Goal: Information Seeking & Learning: Learn about a topic

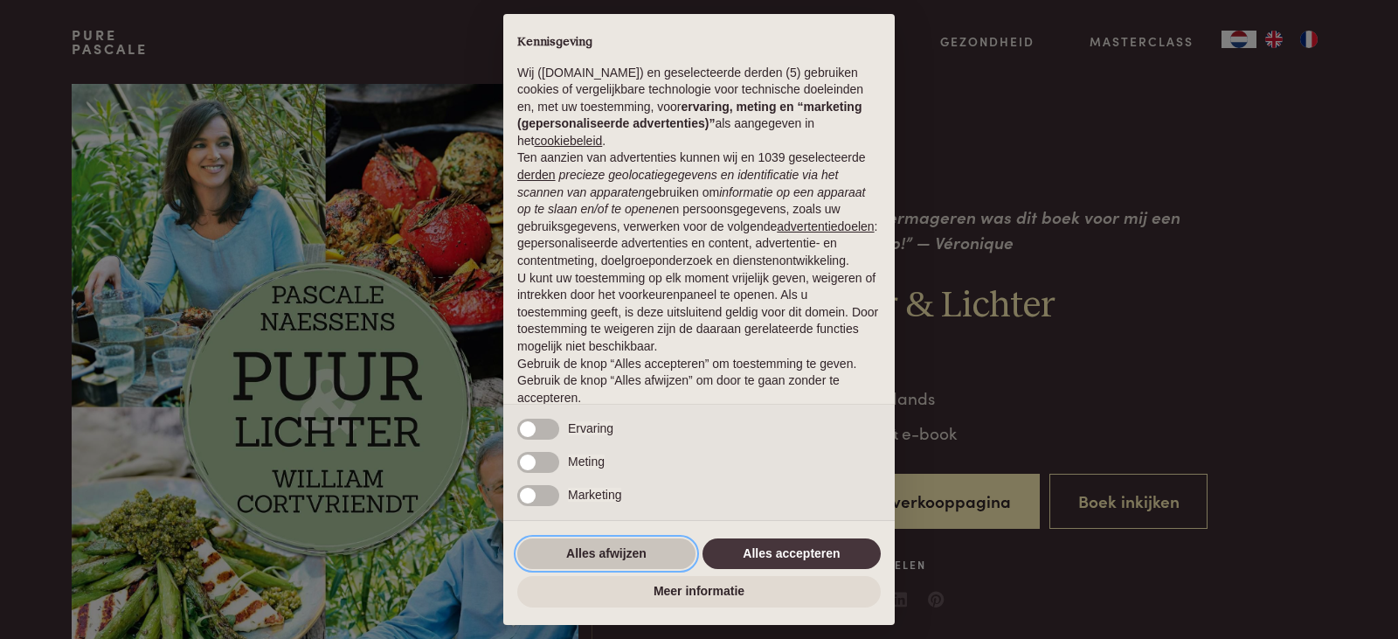
click at [629, 549] on button "Alles afwijzen" at bounding box center [606, 553] width 178 height 31
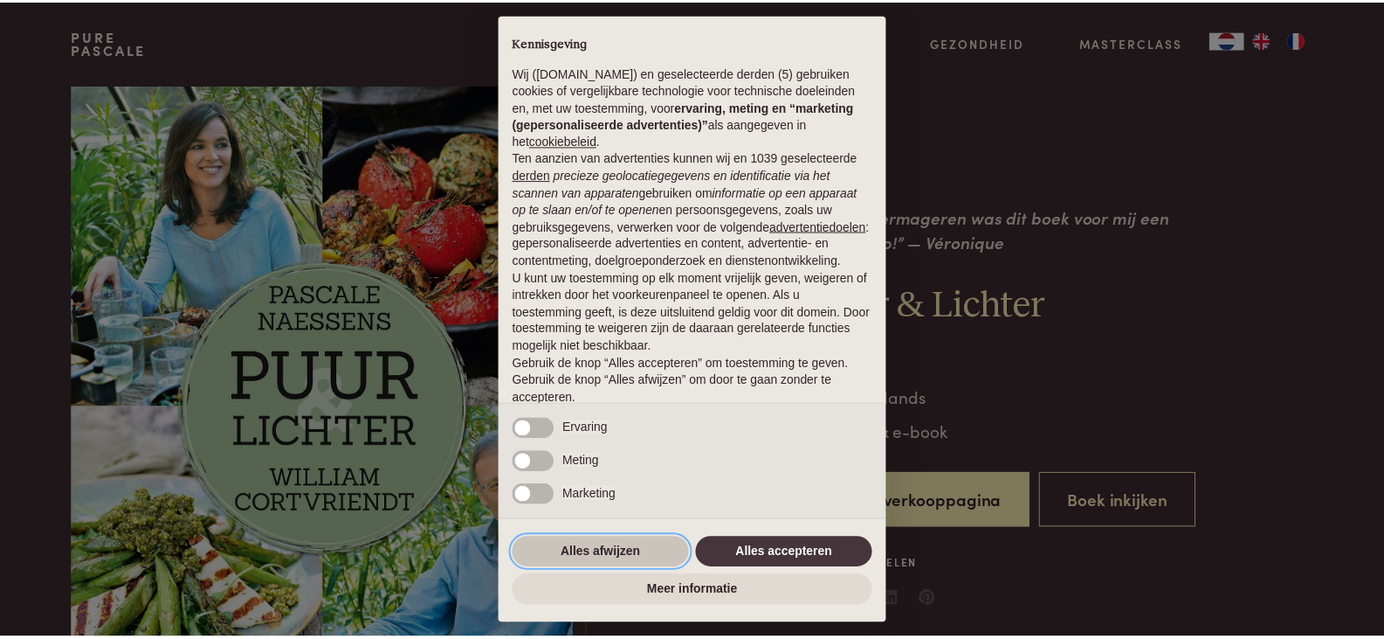
scroll to position [64, 0]
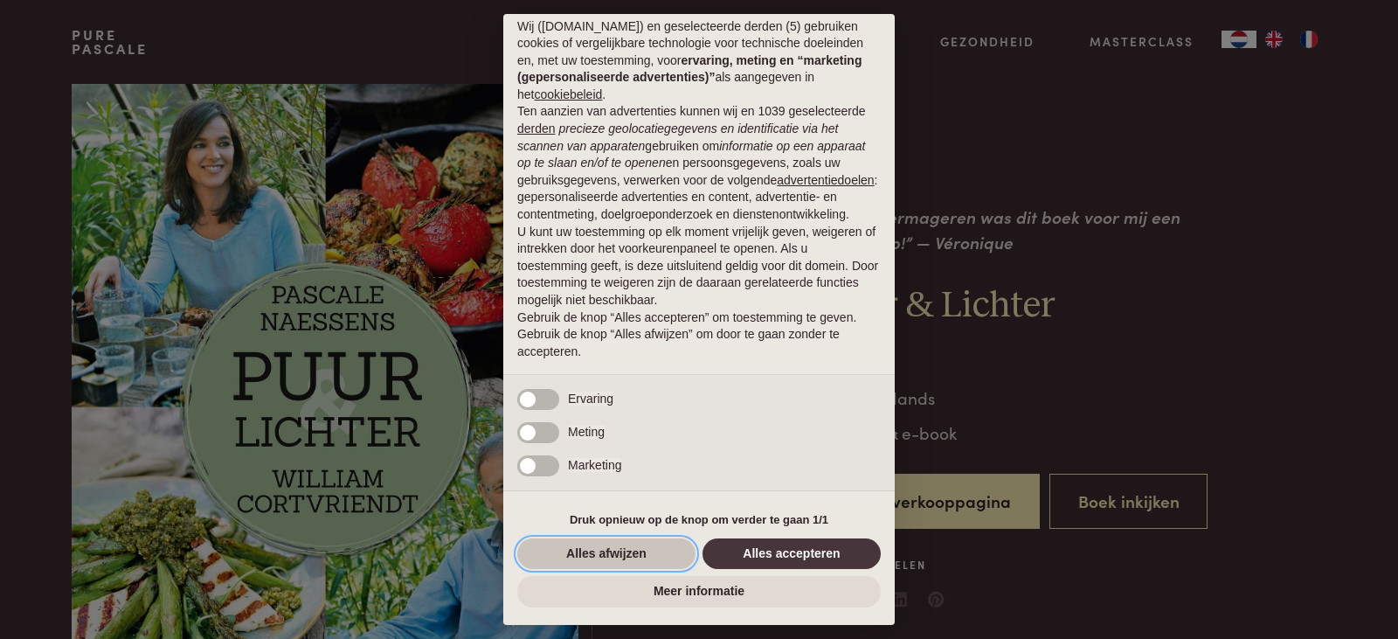
click at [641, 555] on button "Alles afwijzen" at bounding box center [606, 553] width 178 height 31
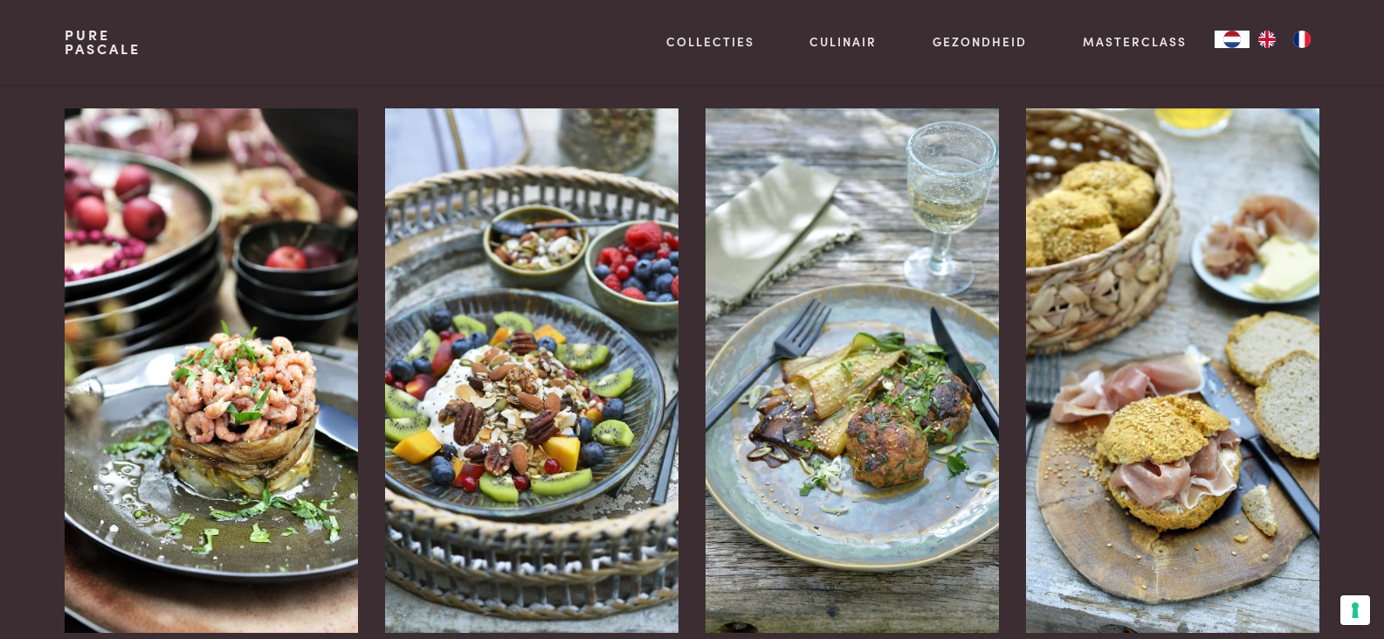
scroll to position [1660, 0]
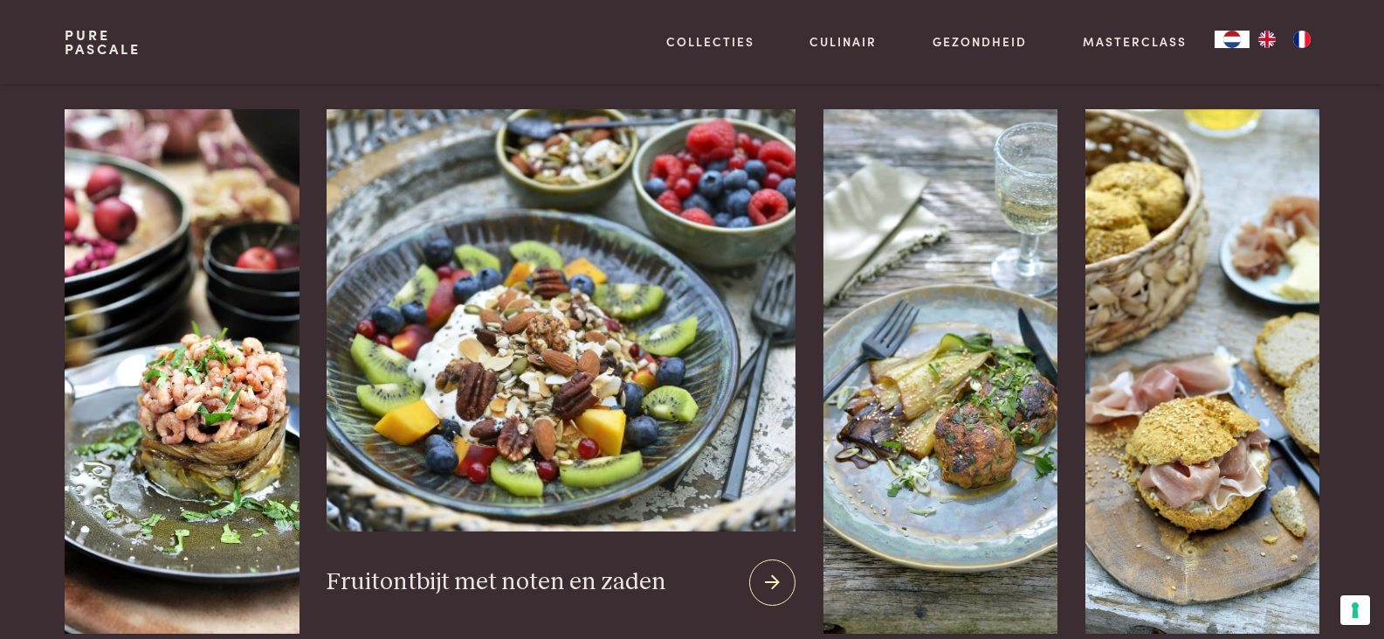
click at [613, 337] on img at bounding box center [561, 320] width 468 height 422
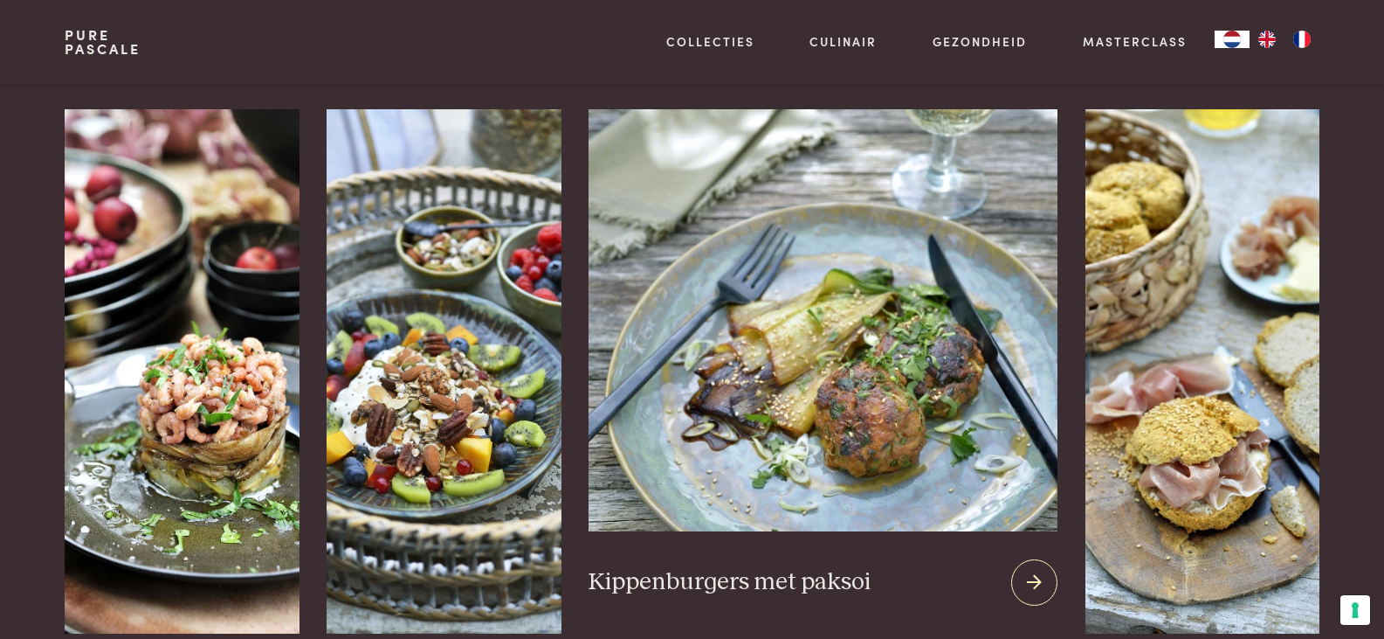
click at [867, 352] on img at bounding box center [823, 320] width 468 height 422
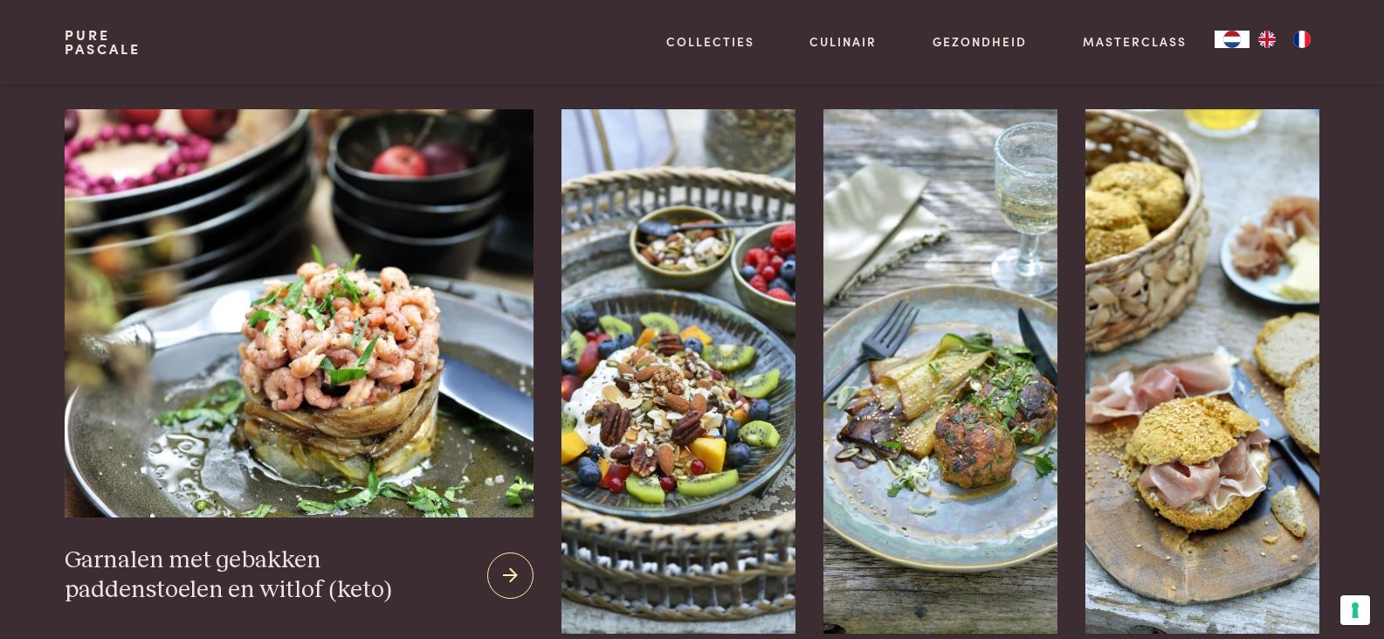
click at [342, 386] on img at bounding box center [299, 313] width 468 height 408
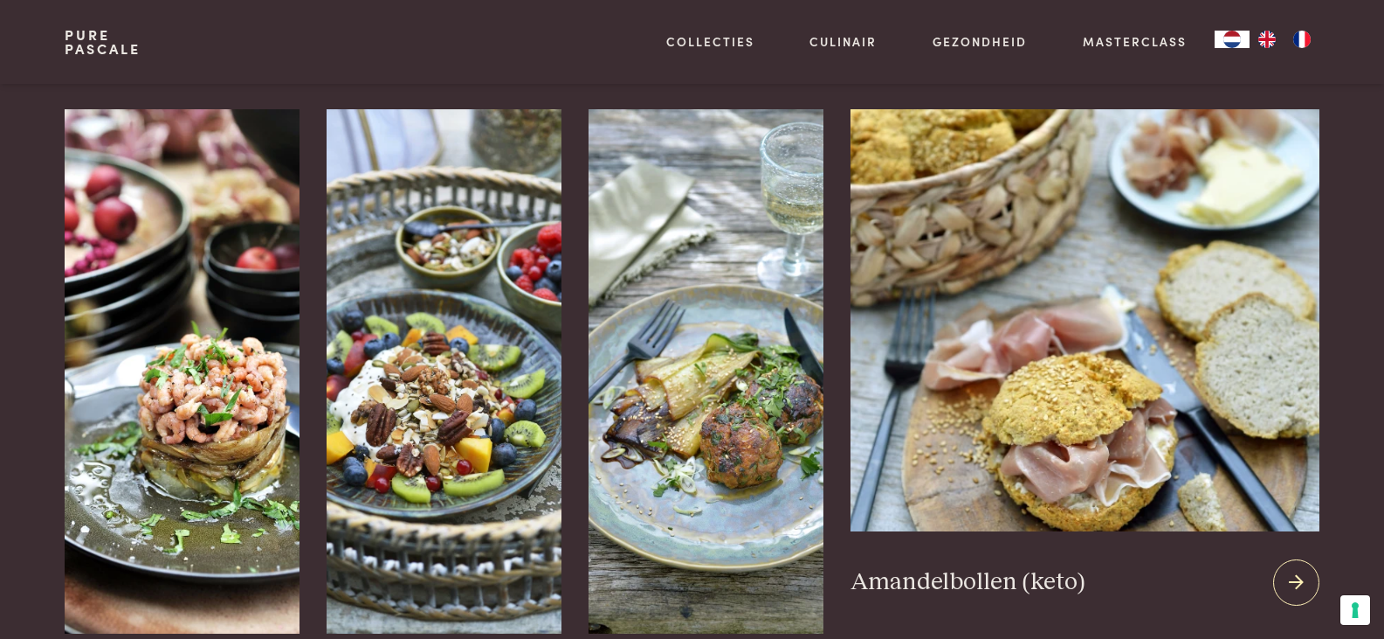
click at [1125, 379] on img at bounding box center [1085, 320] width 468 height 422
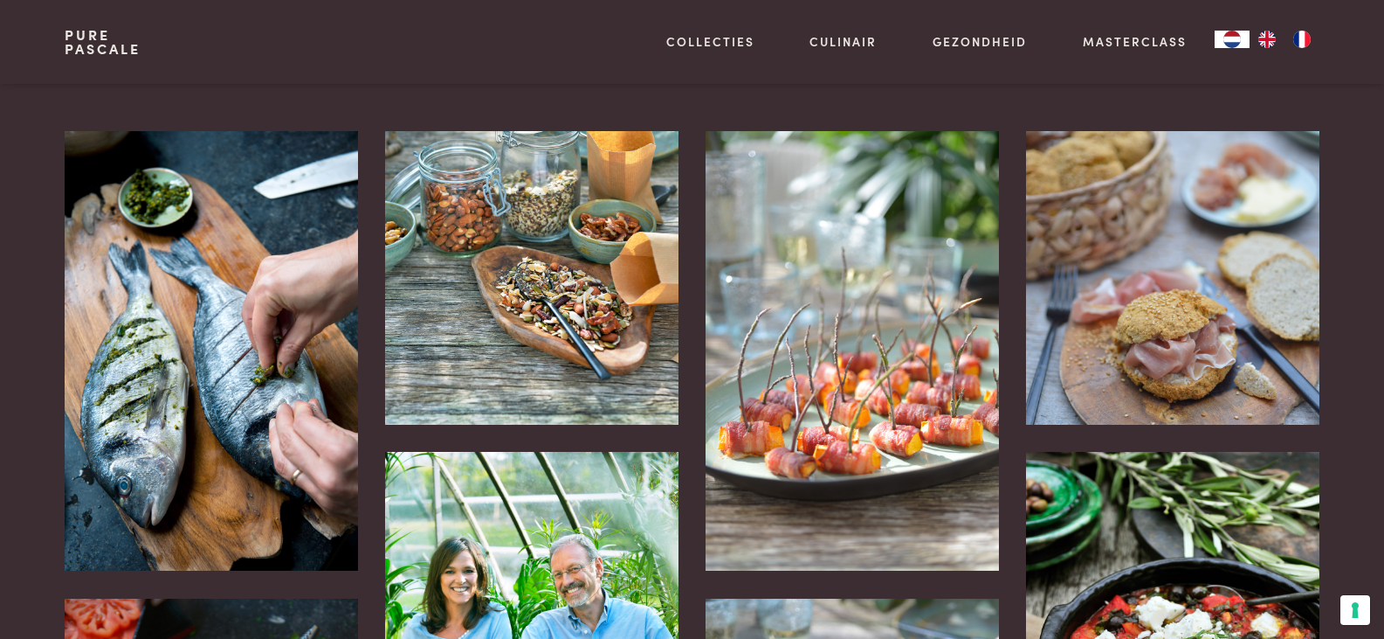
scroll to position [3232, 0]
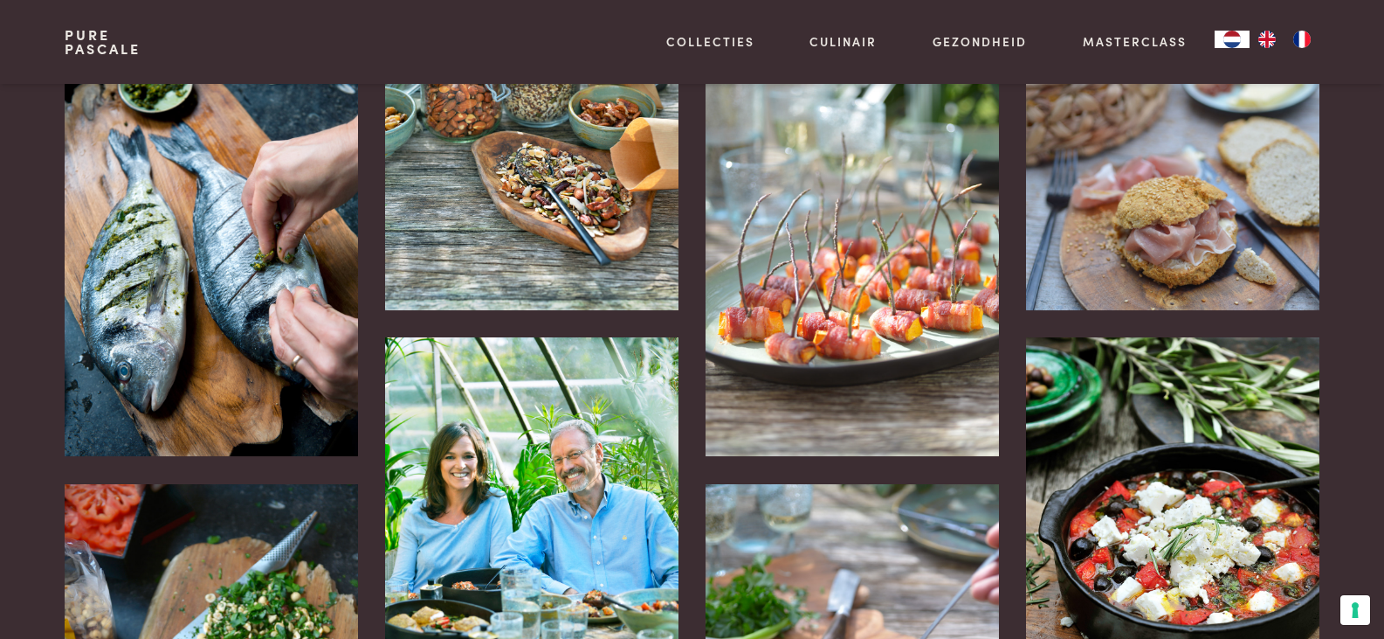
click at [893, 242] on img at bounding box center [852, 236] width 293 height 439
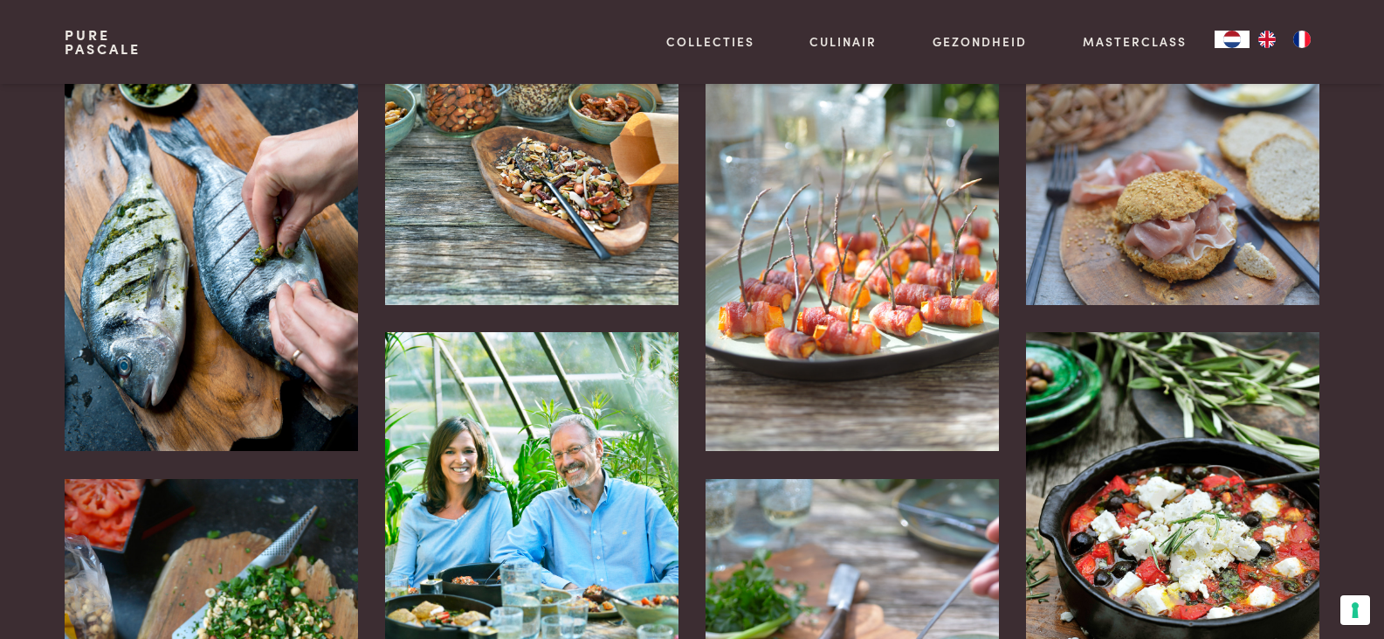
scroll to position [3669, 0]
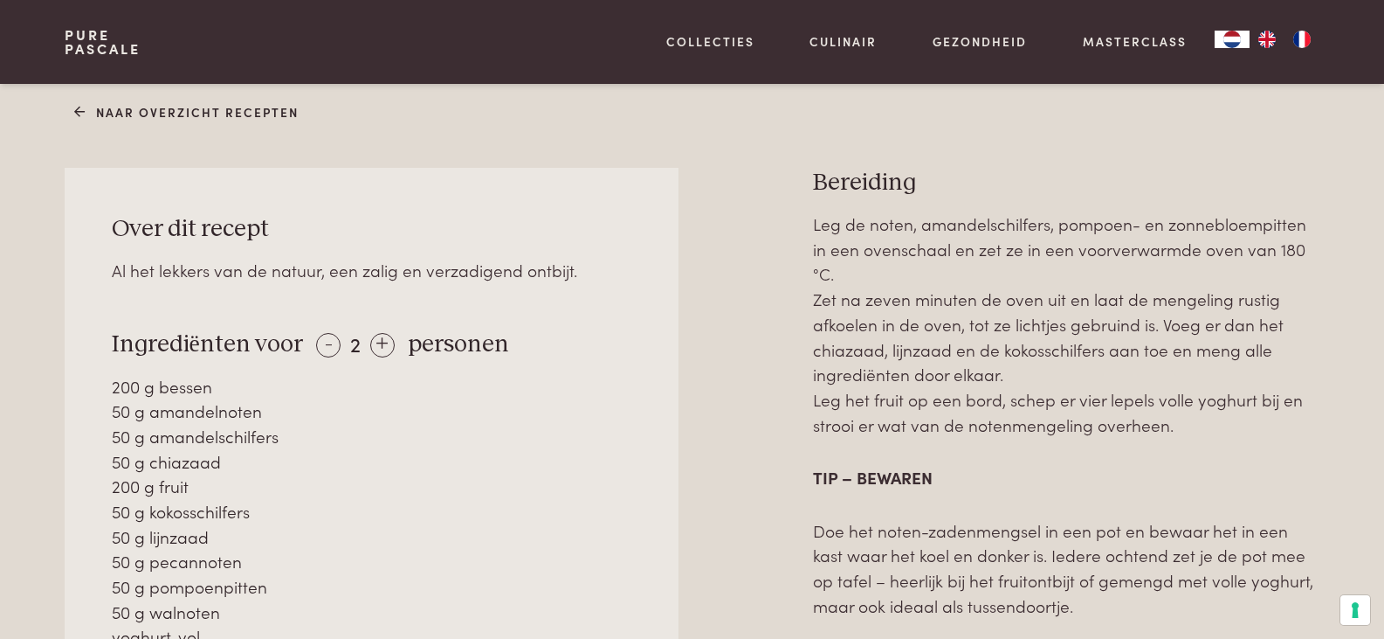
scroll to position [175, 0]
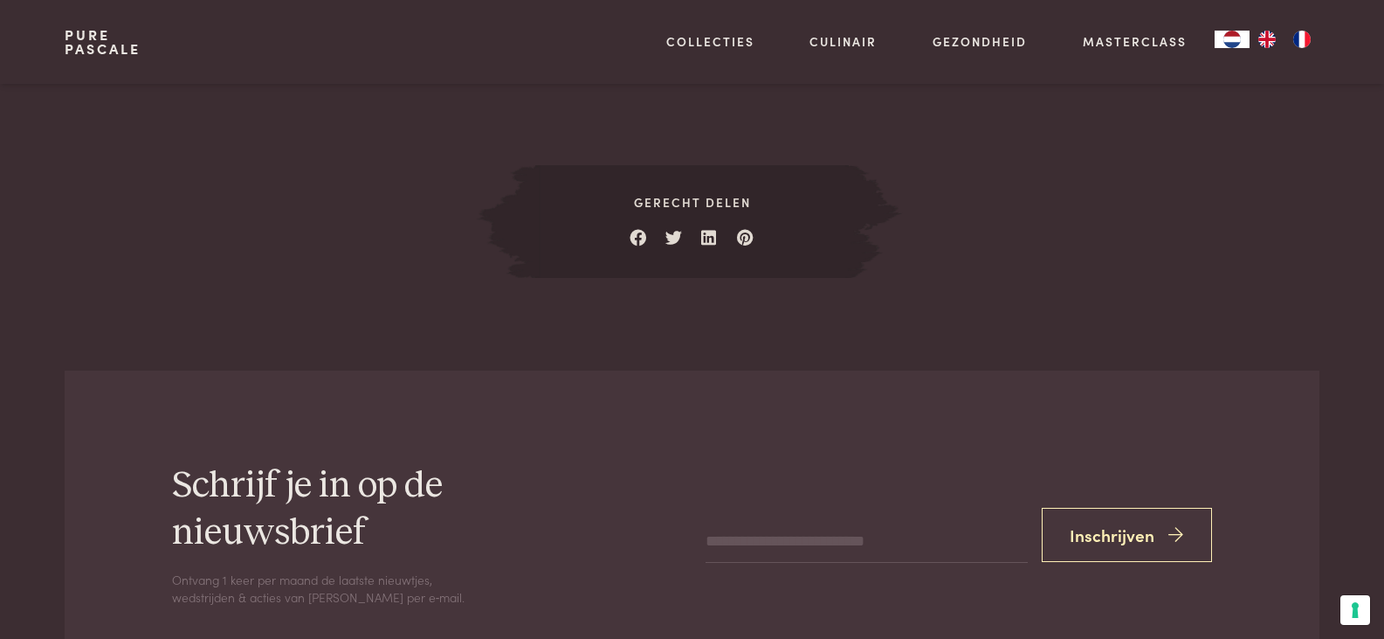
scroll to position [2620, 0]
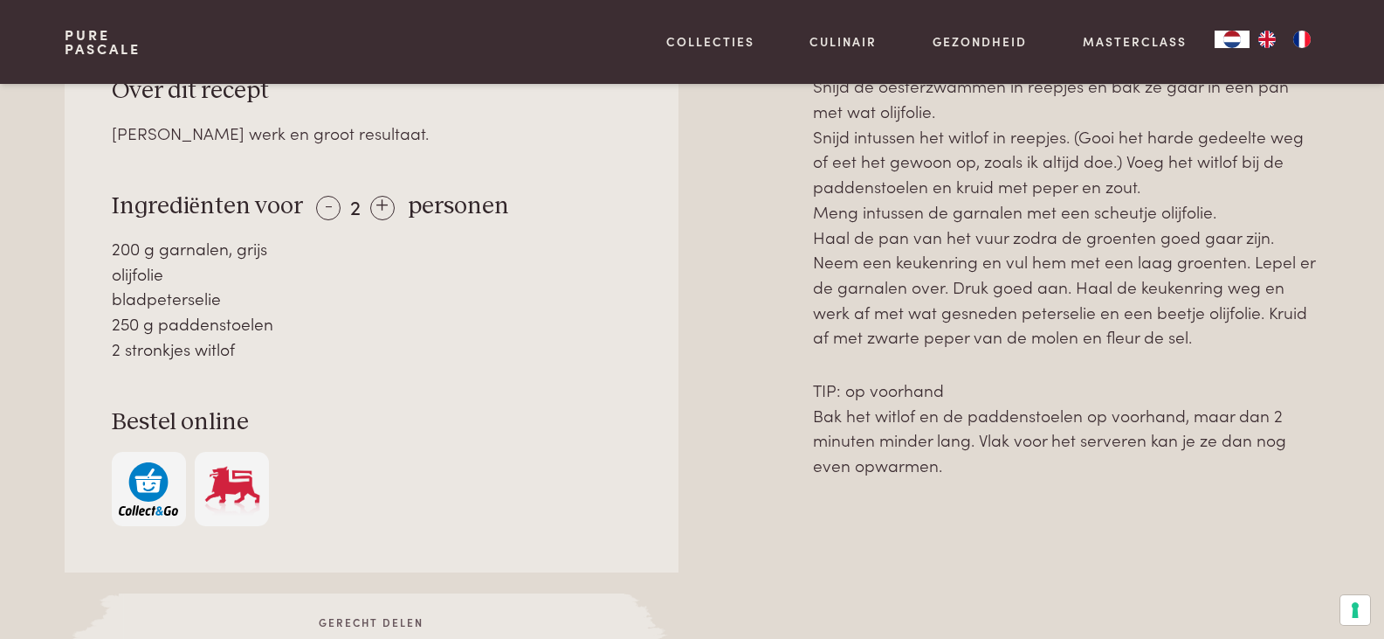
scroll to position [699, 0]
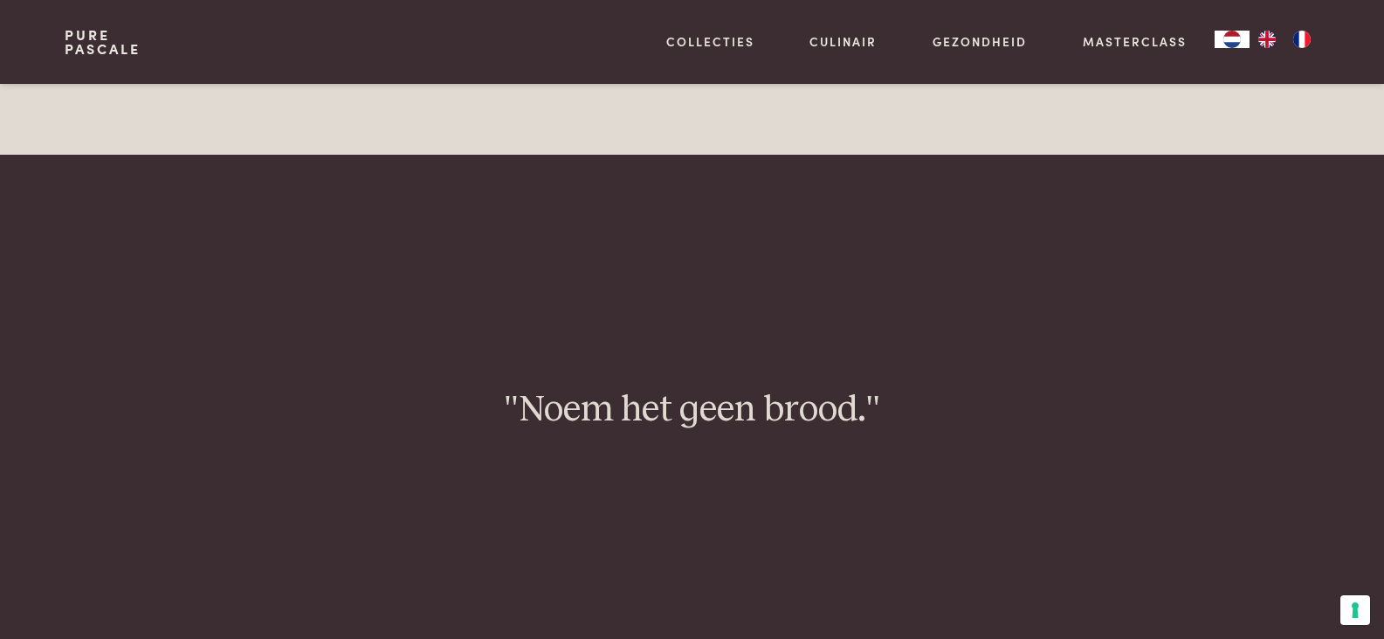
scroll to position [1485, 0]
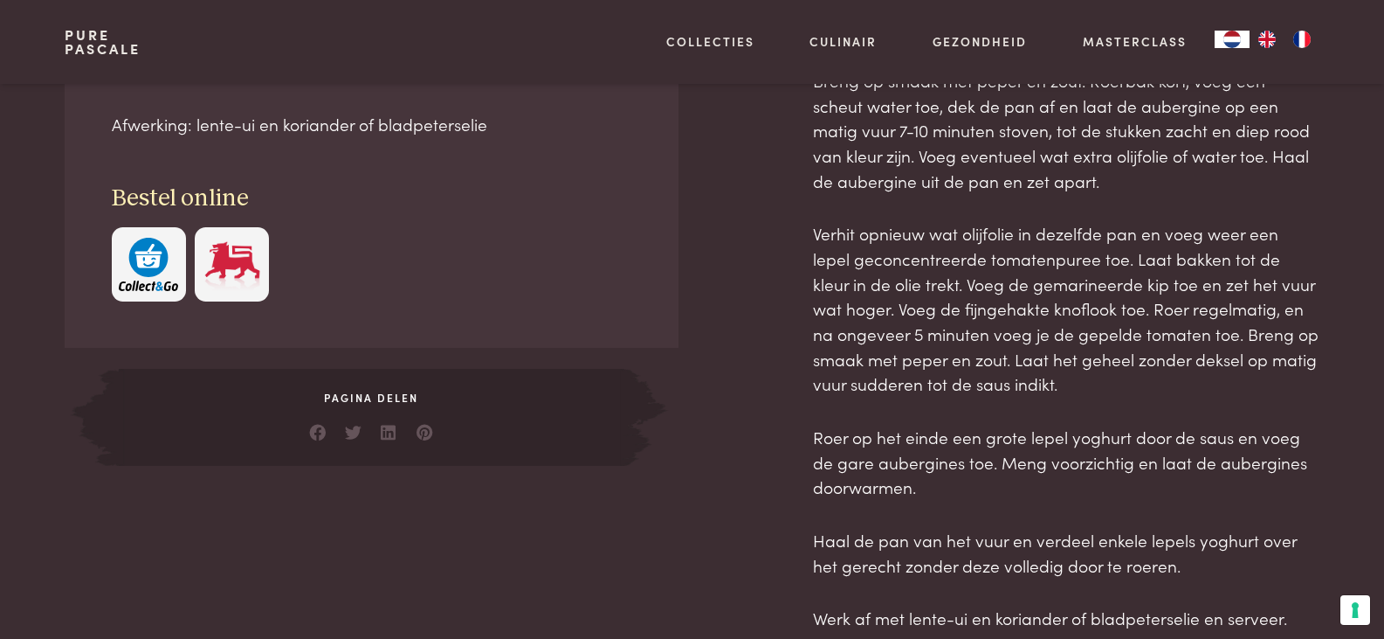
scroll to position [524, 0]
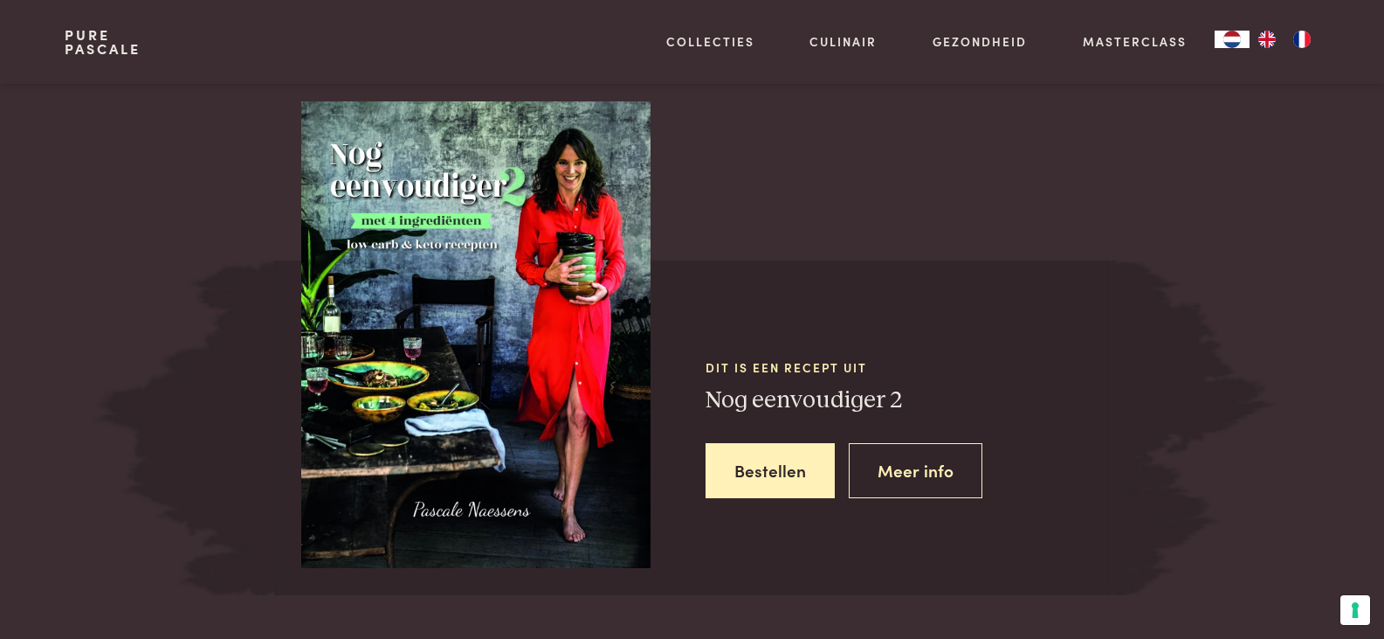
scroll to position [1398, 0]
